Goal: Information Seeking & Learning: Learn about a topic

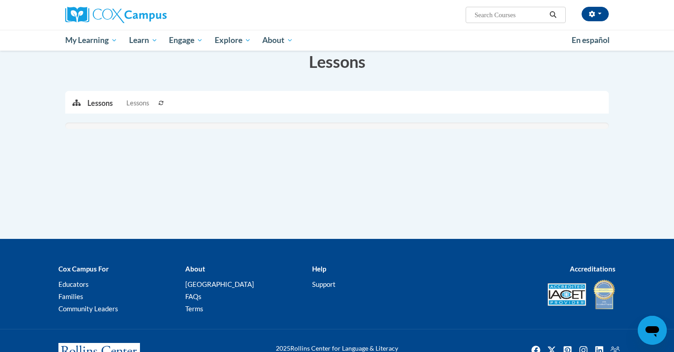
scroll to position [169, 0]
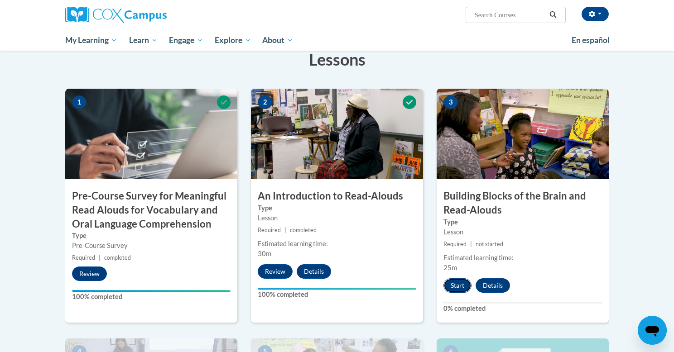
click at [460, 287] on button "Start" at bounding box center [457, 285] width 28 height 14
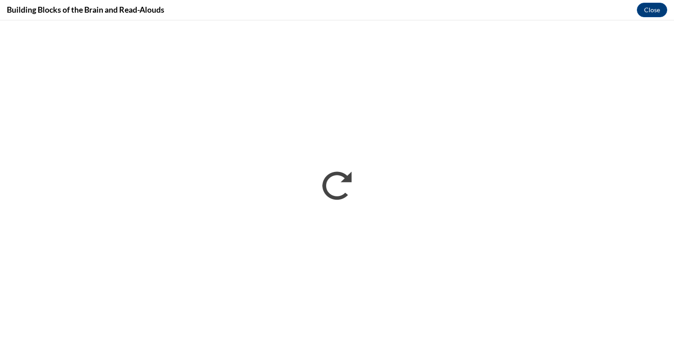
scroll to position [0, 0]
click at [650, 12] on button "Close" at bounding box center [651, 10] width 30 height 14
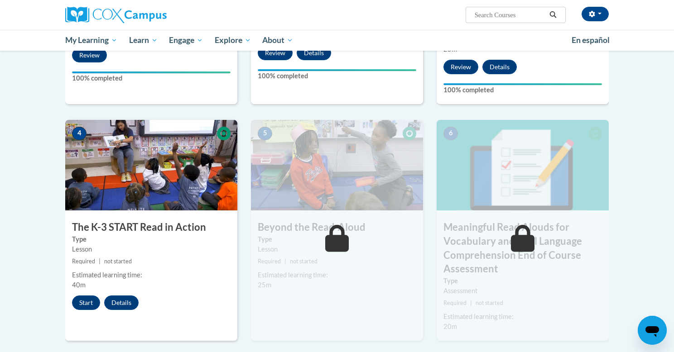
scroll to position [388, 0]
